Goal: Information Seeking & Learning: Understand process/instructions

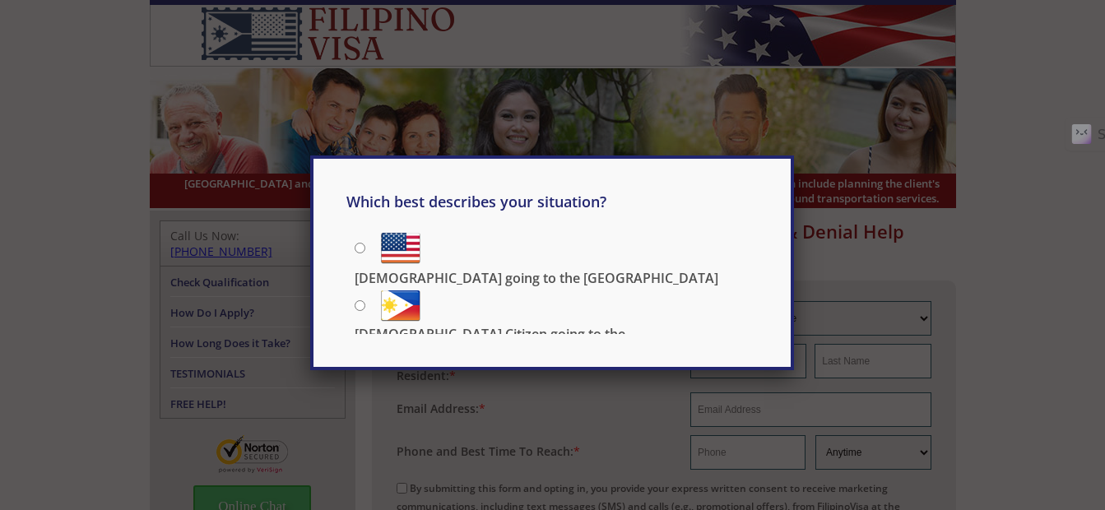
click at [357, 246] on input "Filipino going to the US" at bounding box center [360, 248] width 11 height 11
radio input "true"
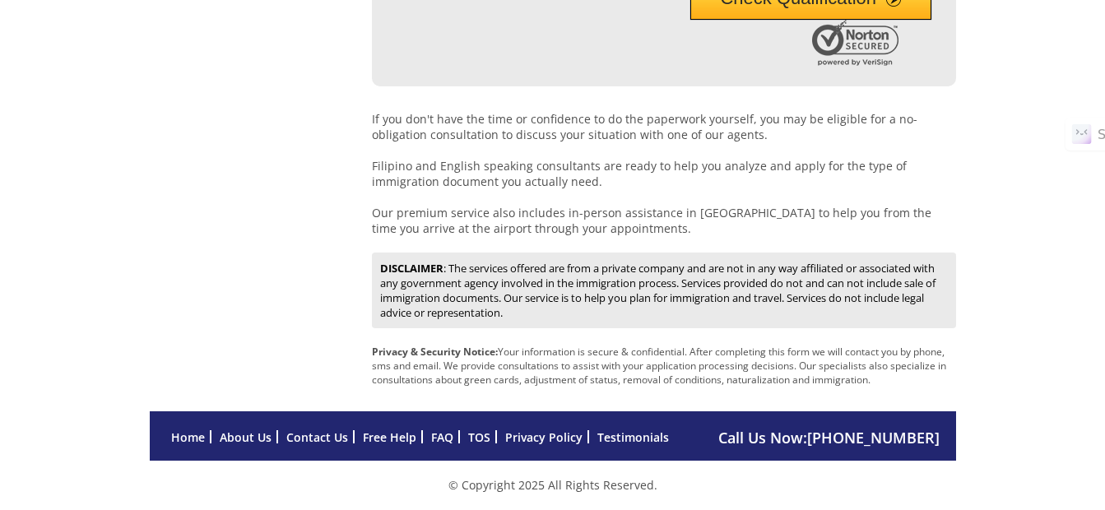
scroll to position [854, 0]
click at [243, 434] on link "About Us" at bounding box center [246, 437] width 52 height 16
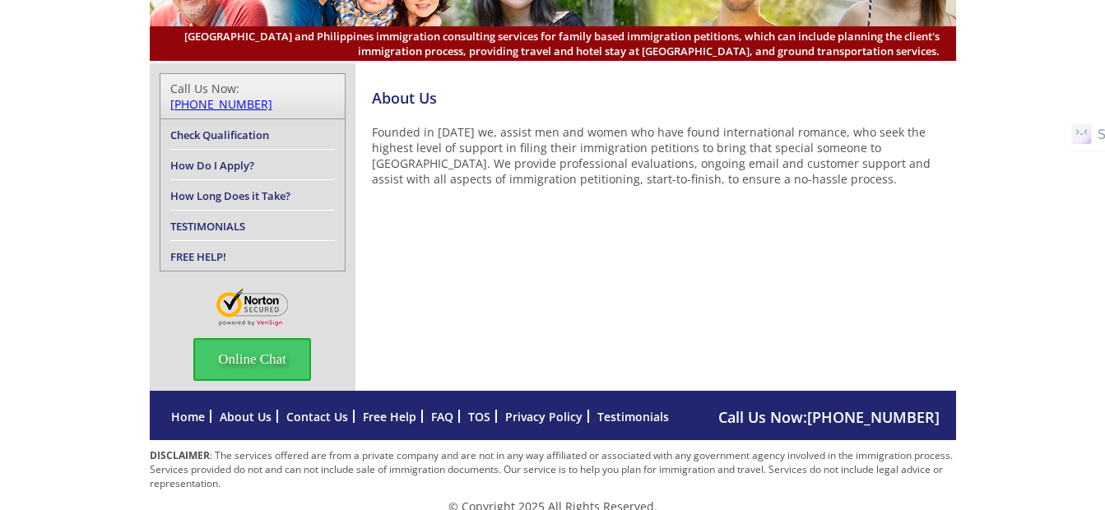
scroll to position [153, 0]
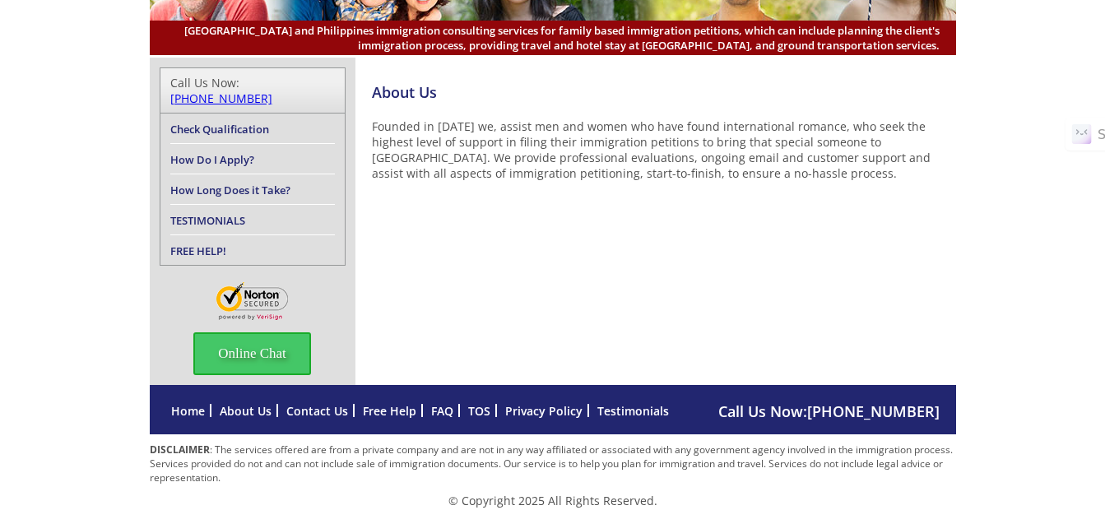
click at [638, 403] on link "Testimonials" at bounding box center [633, 411] width 72 height 16
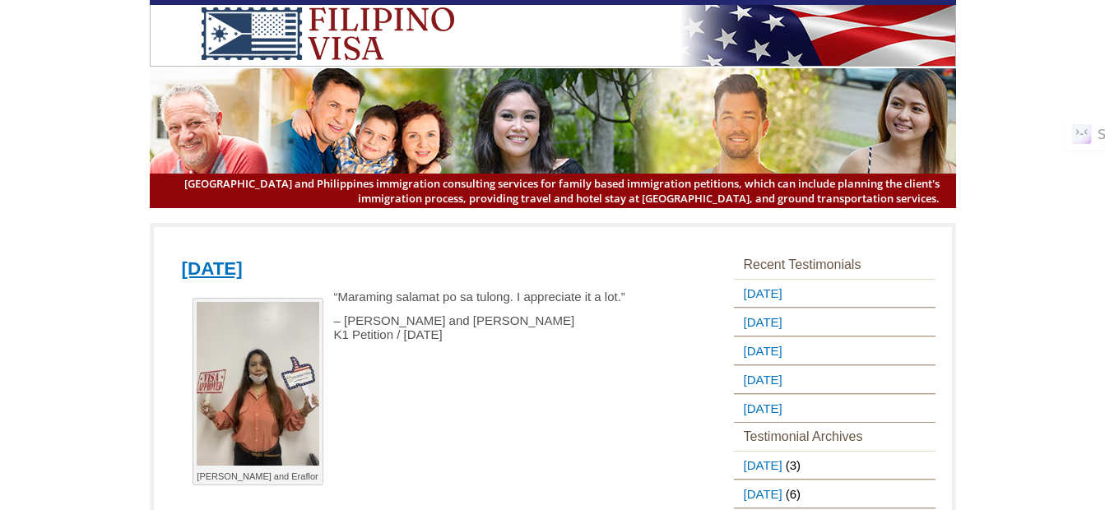
click at [299, 30] on img at bounding box center [327, 33] width 305 height 53
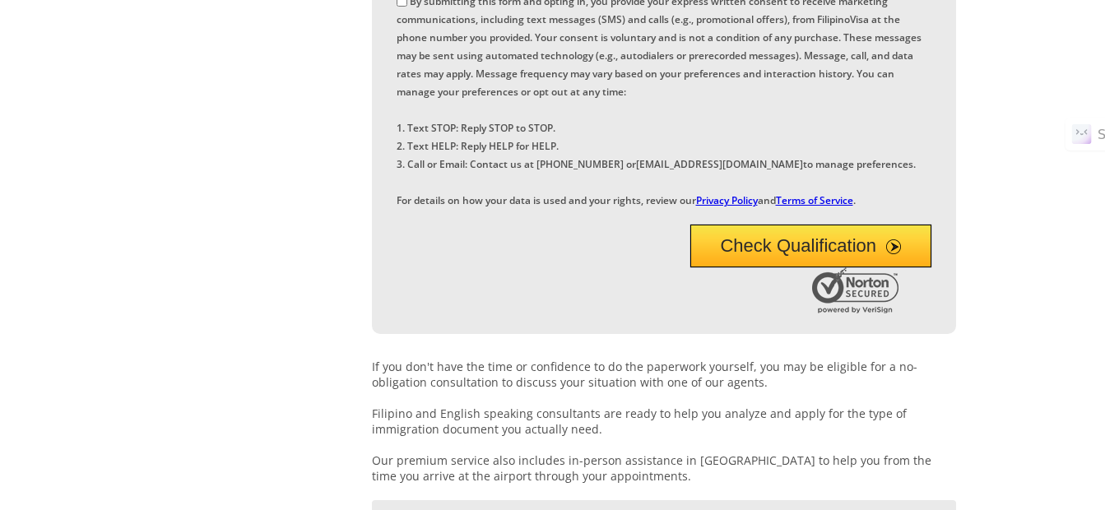
scroll to position [555, 0]
click at [819, 193] on link "Terms of Service" at bounding box center [814, 200] width 77 height 14
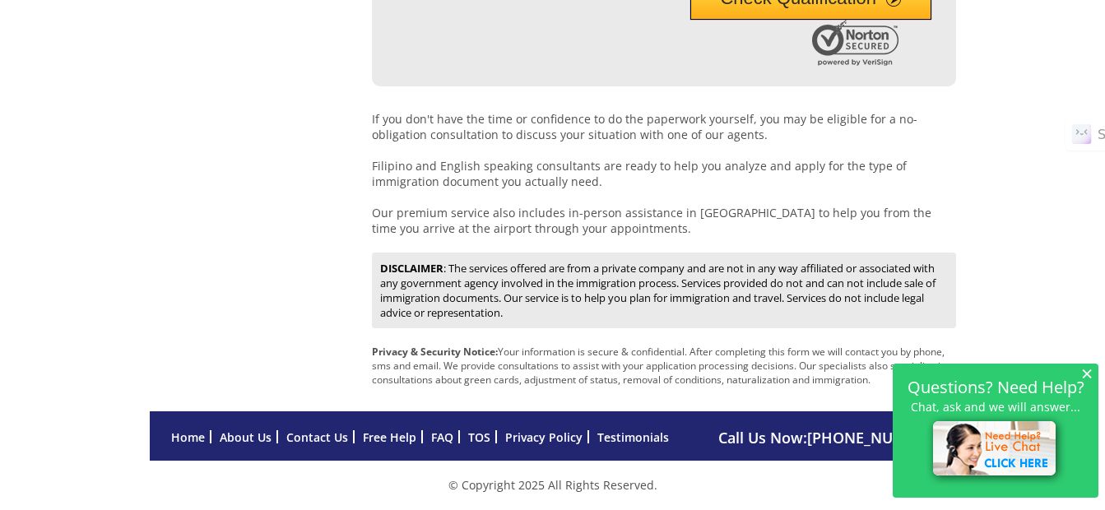
scroll to position [854, 0]
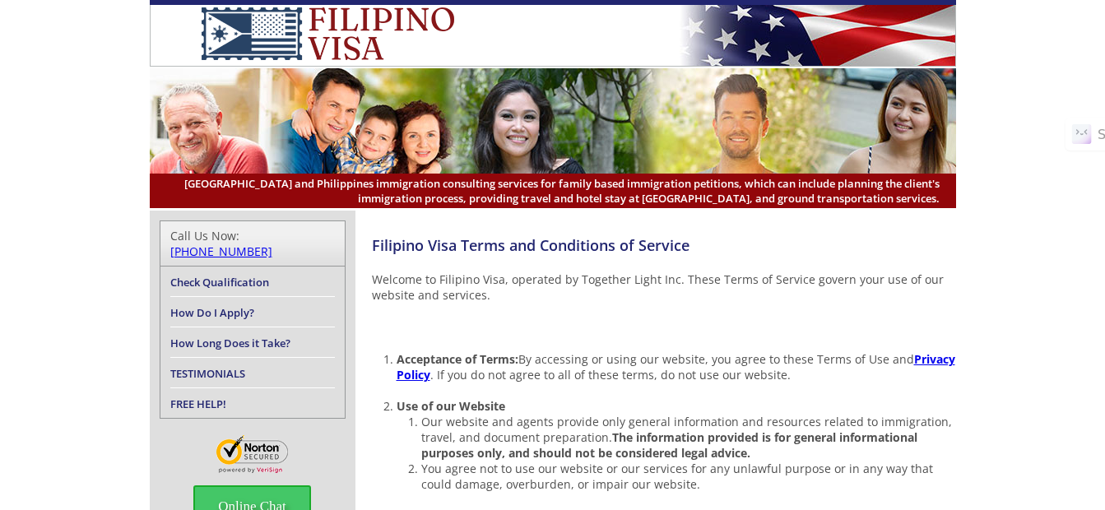
click at [415, 375] on link "Privacy Policy" at bounding box center [676, 366] width 559 height 31
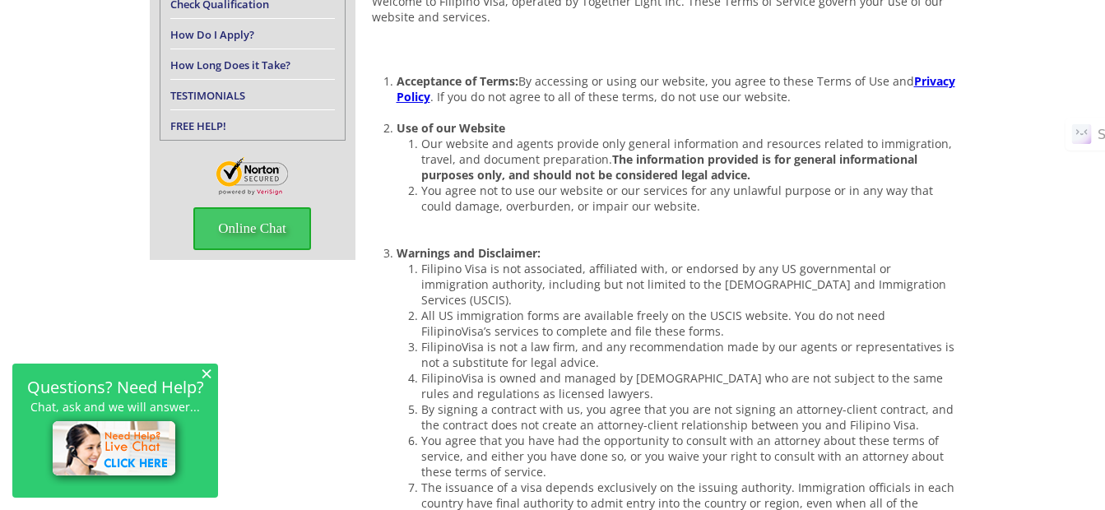
scroll to position [276, 0]
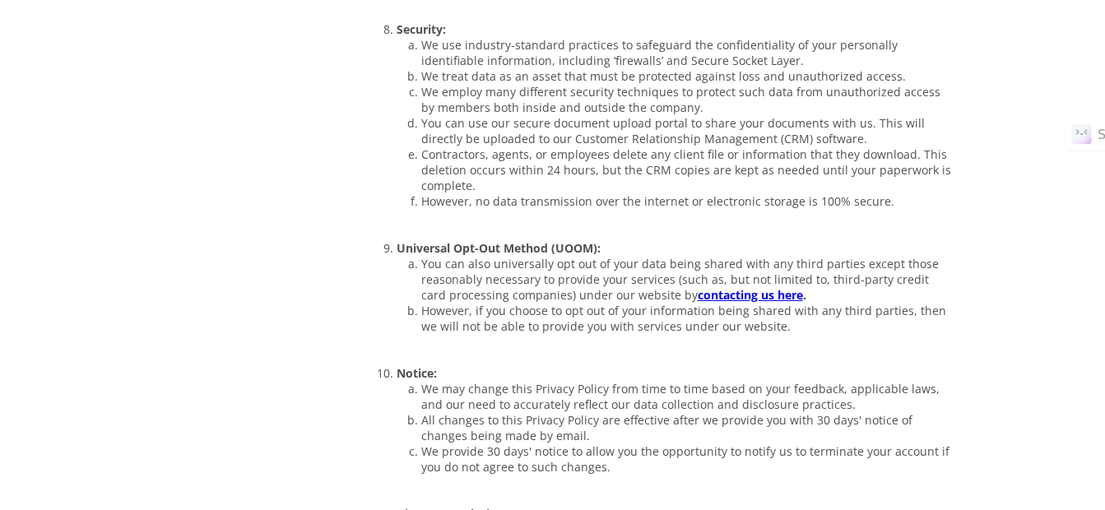
scroll to position [3804, 0]
